Goal: Task Accomplishment & Management: Manage account settings

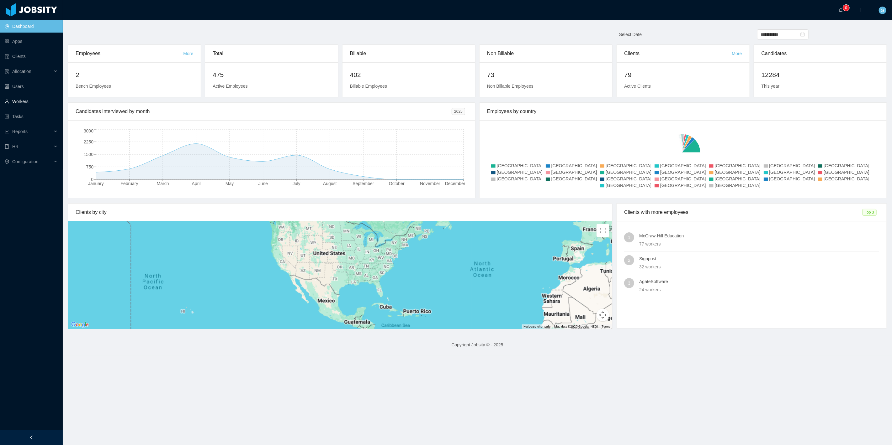
click at [31, 98] on link "Workers" at bounding box center [31, 101] width 53 height 13
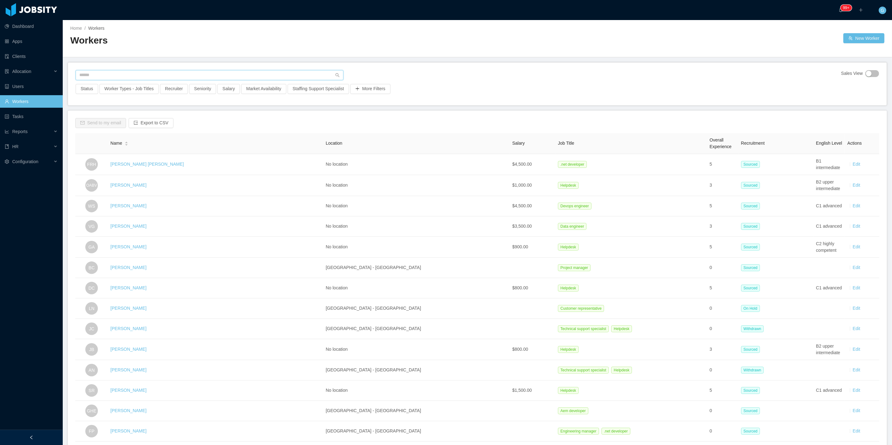
click at [101, 77] on input "text" at bounding box center [210, 75] width 268 height 10
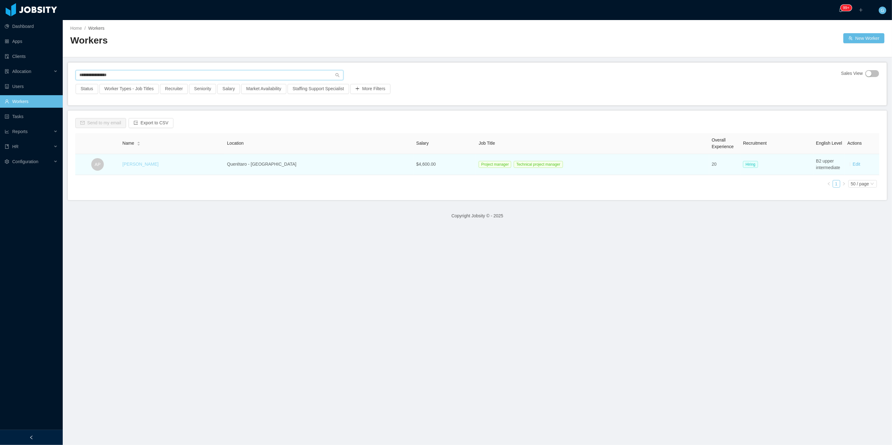
type input "**********"
click at [158, 166] on link "[PERSON_NAME]" at bounding box center [140, 164] width 36 height 5
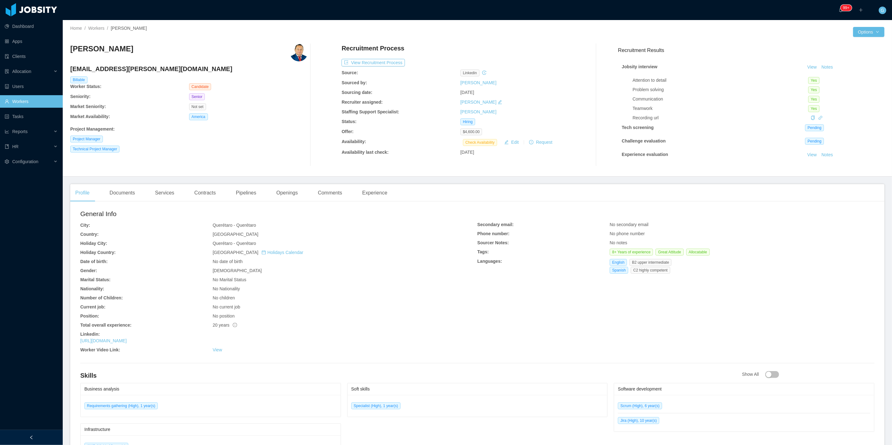
click at [109, 68] on h4 "[EMAIL_ADDRESS][PERSON_NAME][DOMAIN_NAME]" at bounding box center [188, 69] width 237 height 9
copy h4 "[EMAIL_ADDRESS][PERSON_NAME][DOMAIN_NAME]"
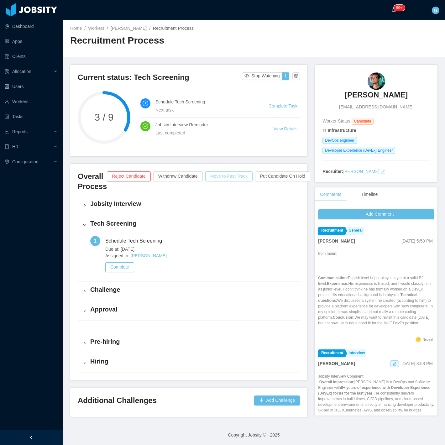
click at [224, 180] on button "Move to Fast Track" at bounding box center [228, 176] width 47 height 10
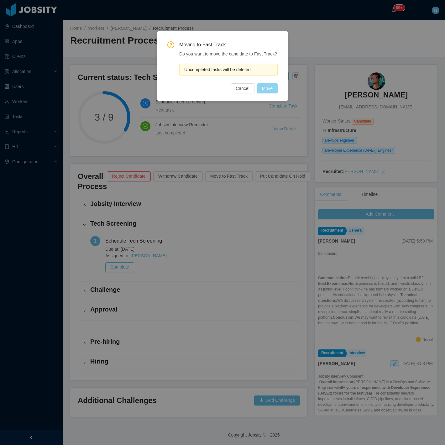
click at [270, 86] on button "Move" at bounding box center [267, 88] width 21 height 10
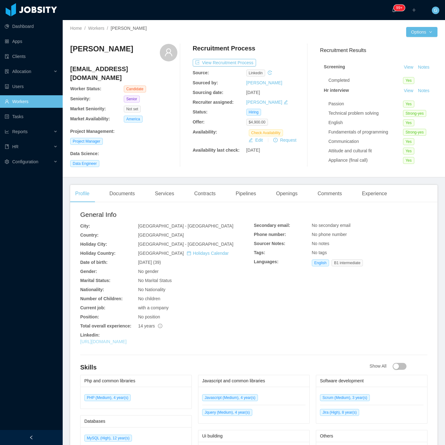
click at [120, 342] on link "[URL][DOMAIN_NAME]" at bounding box center [103, 341] width 46 height 5
click at [428, 38] on div "Experience Extra Challenges Profiles Edit Worker Worker File" at bounding box center [408, 72] width 54 height 68
click at [408, 89] on button "Edit Worker" at bounding box center [404, 85] width 40 height 10
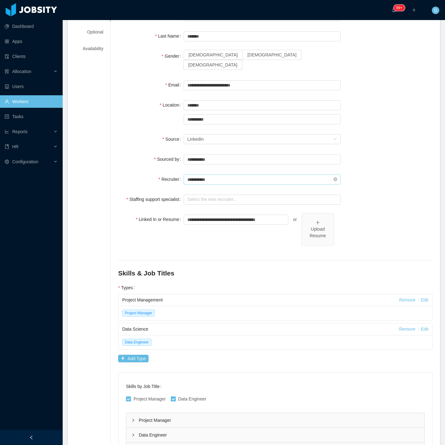
scroll to position [43, 0]
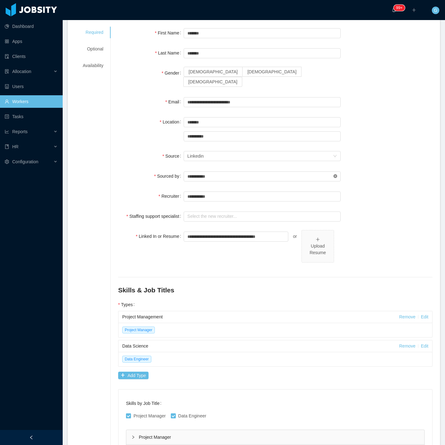
click at [334, 174] on icon "icon: close-circle" at bounding box center [336, 176] width 4 height 4
click at [200, 182] on li "[PERSON_NAME]" at bounding box center [259, 180] width 155 height 10
type input "**********"
click at [199, 192] on input "text" at bounding box center [262, 197] width 157 height 10
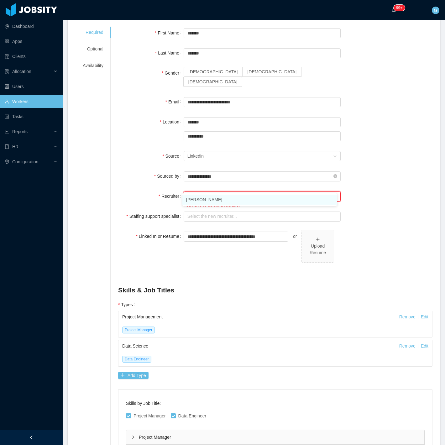
click at [199, 201] on li "[PERSON_NAME]" at bounding box center [259, 200] width 155 height 10
type input "**********"
click at [198, 212] on input "text" at bounding box center [262, 217] width 157 height 10
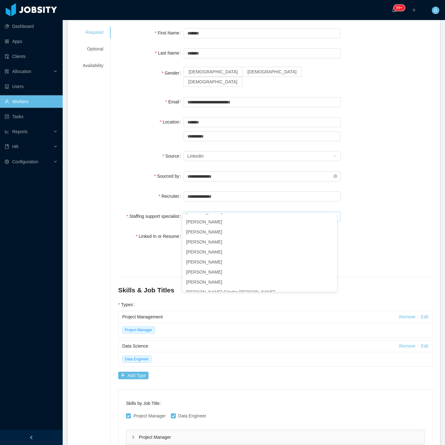
scroll to position [70, 0]
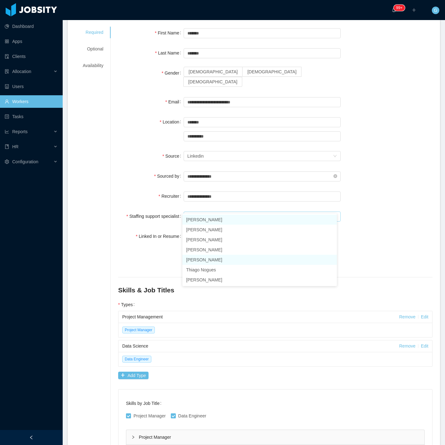
click at [209, 259] on li "[PERSON_NAME]" at bounding box center [259, 260] width 155 height 10
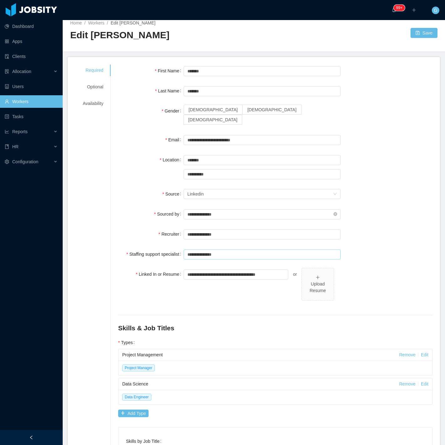
scroll to position [0, 0]
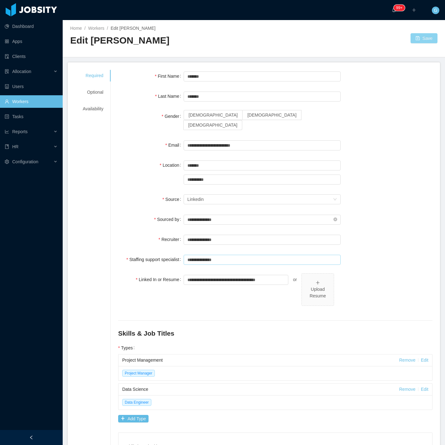
type input "**********"
click at [421, 43] on button "Save" at bounding box center [424, 38] width 27 height 10
click at [247, 114] on span "[DEMOGRAPHIC_DATA]" at bounding box center [271, 115] width 49 height 5
click at [427, 38] on button "Save" at bounding box center [424, 38] width 27 height 10
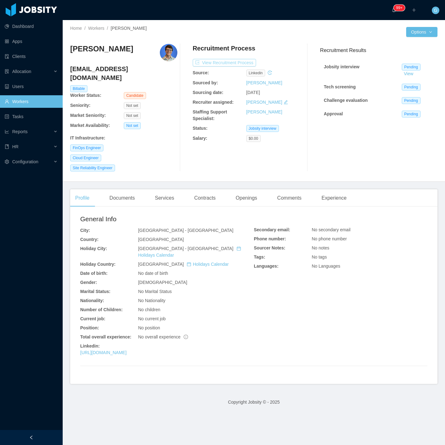
click at [215, 66] on button "View Recruitment Process" at bounding box center [224, 63] width 63 height 8
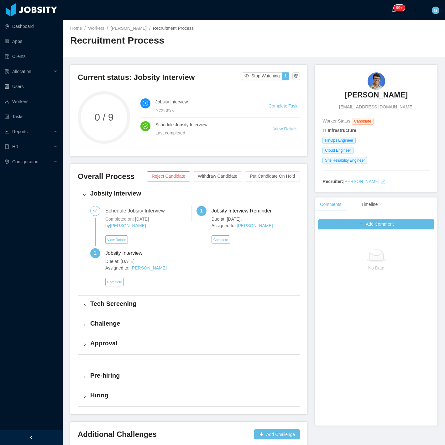
drag, startPoint x: 328, startPoint y: 98, endPoint x: 413, endPoint y: 99, distance: 85.0
click at [413, 99] on div "[PERSON_NAME] [EMAIL_ADDRESS][DOMAIN_NAME]" at bounding box center [377, 91] width 108 height 38
copy h3 "Guilherme Magalhaes"
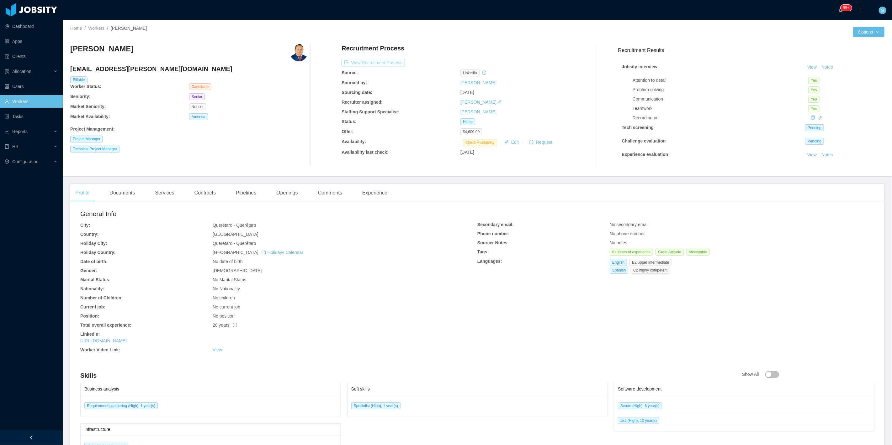
click at [381, 63] on button "View Recruitment Process" at bounding box center [372, 63] width 63 height 8
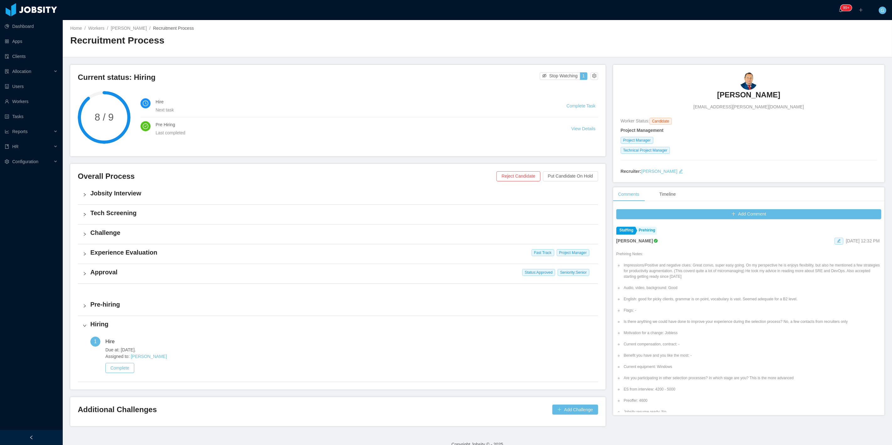
drag, startPoint x: 786, startPoint y: 97, endPoint x: 712, endPoint y: 97, distance: 74.3
click at [712, 97] on div "[PERSON_NAME] [EMAIL_ADDRESS][PERSON_NAME][DOMAIN_NAME]" at bounding box center [748, 91] width 256 height 38
copy h3 "[PERSON_NAME]"
